Goal: Information Seeking & Learning: Learn about a topic

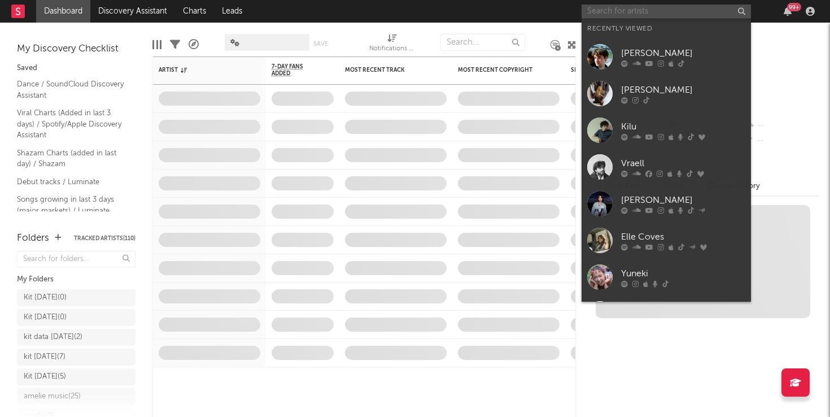
click at [620, 11] on input "text" at bounding box center [665, 12] width 169 height 14
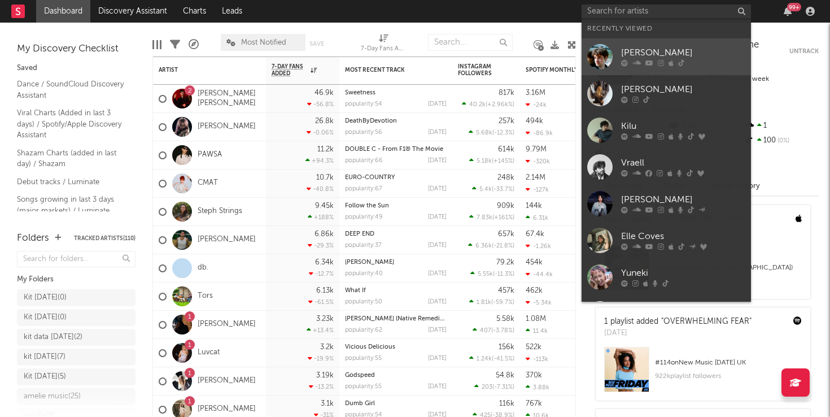
click at [674, 50] on div "[PERSON_NAME]" at bounding box center [683, 53] width 124 height 14
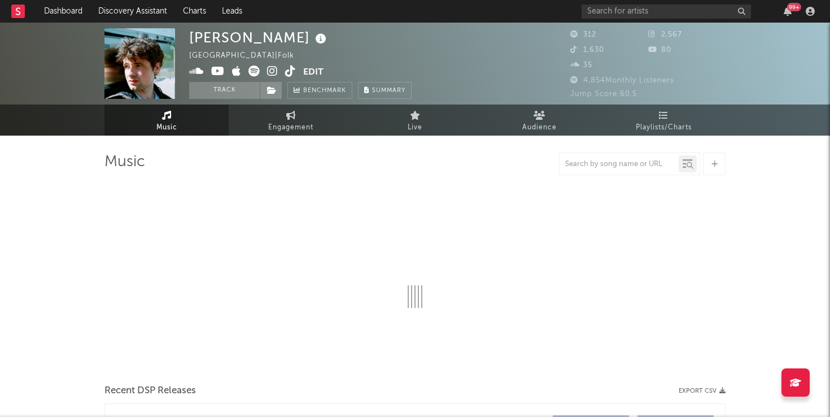
select select "1w"
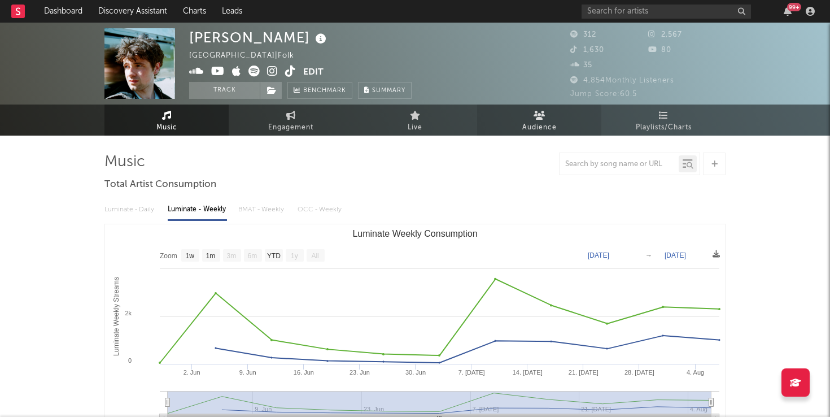
click at [527, 114] on link "Audience" at bounding box center [539, 119] width 124 height 31
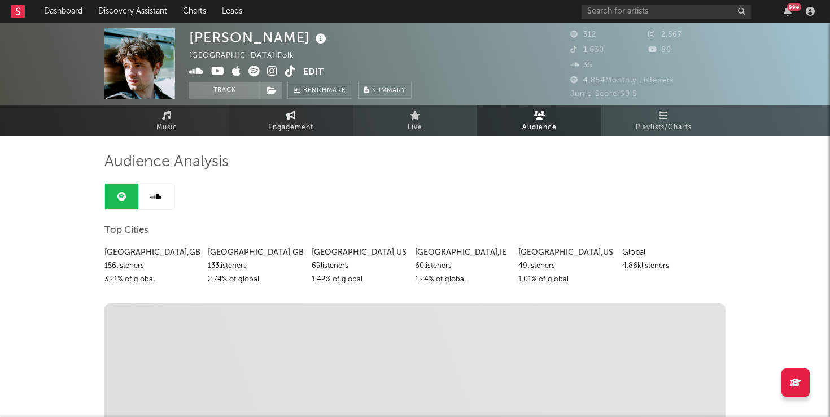
click at [290, 116] on icon at bounding box center [291, 115] width 10 height 9
select select "1w"
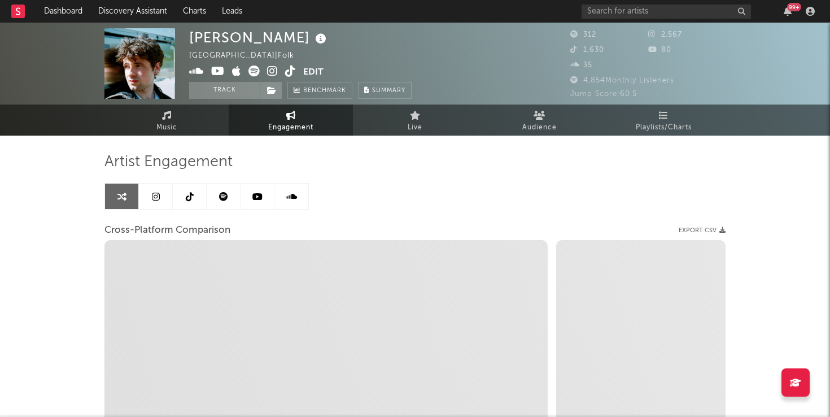
select select "1m"
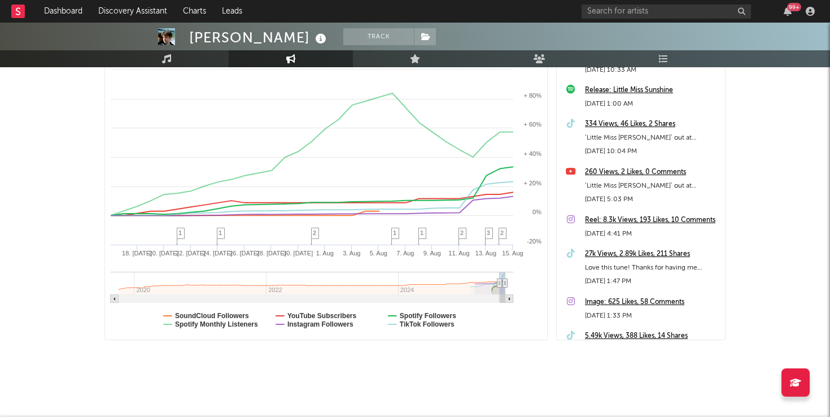
scroll to position [199, 0]
